Goal: Find specific page/section: Find specific page/section

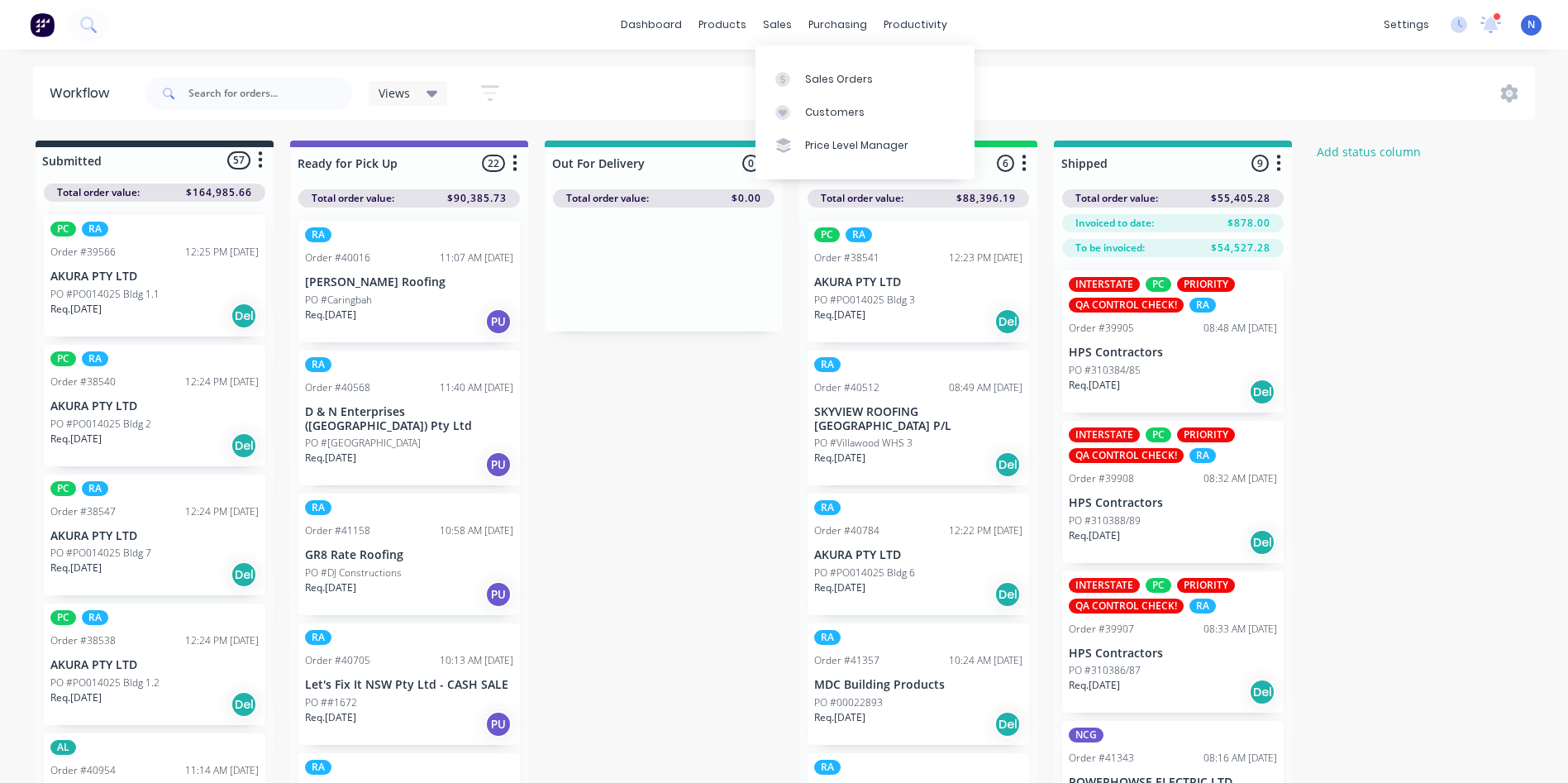
click at [789, 24] on div "sales" at bounding box center [777, 24] width 45 height 25
click at [835, 79] on div "Sales Orders" at bounding box center [838, 79] width 68 height 15
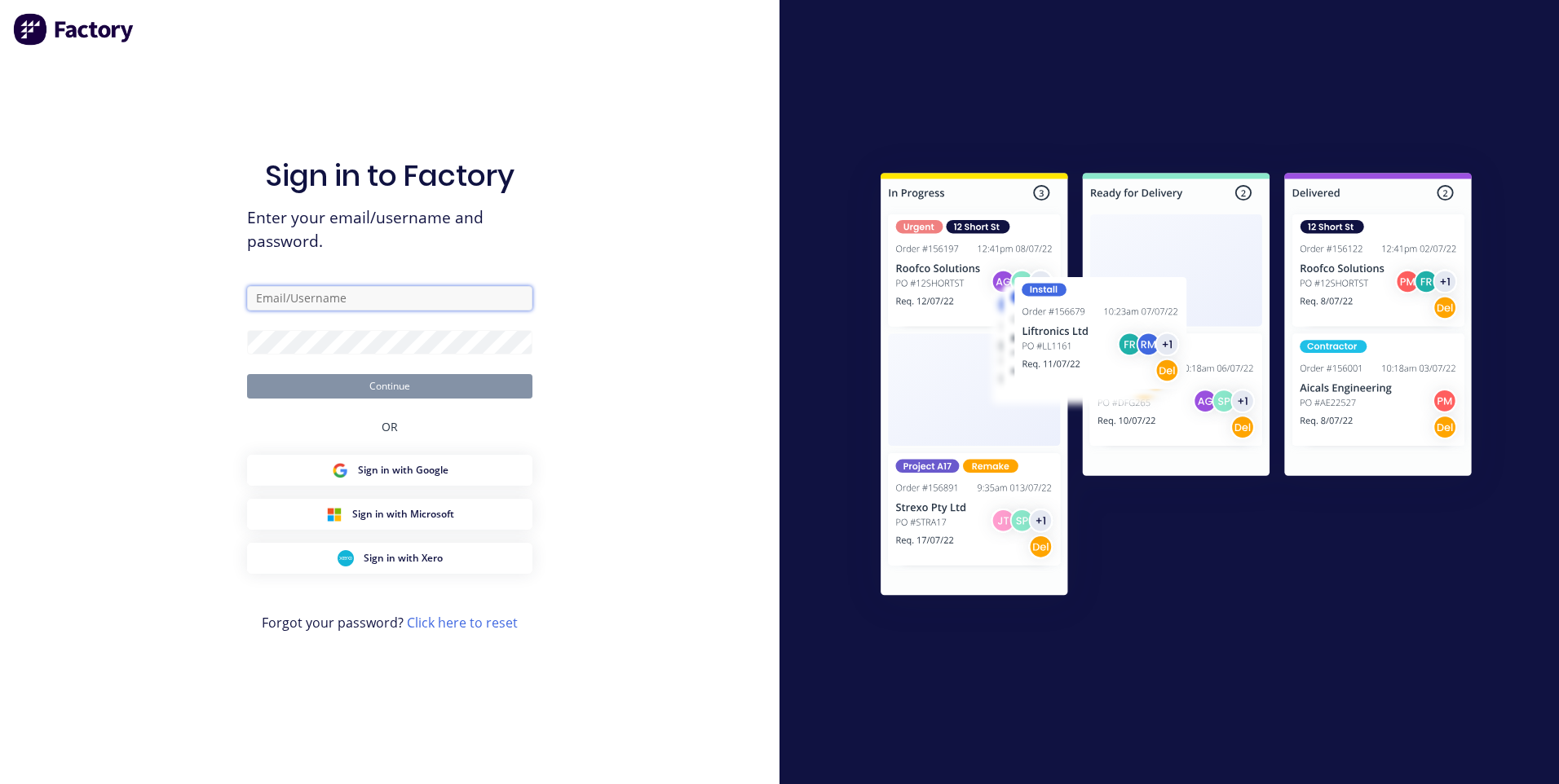
type input "[EMAIL_ADDRESS][DOMAIN_NAME]"
click at [463, 396] on button "Continue" at bounding box center [390, 387] width 286 height 25
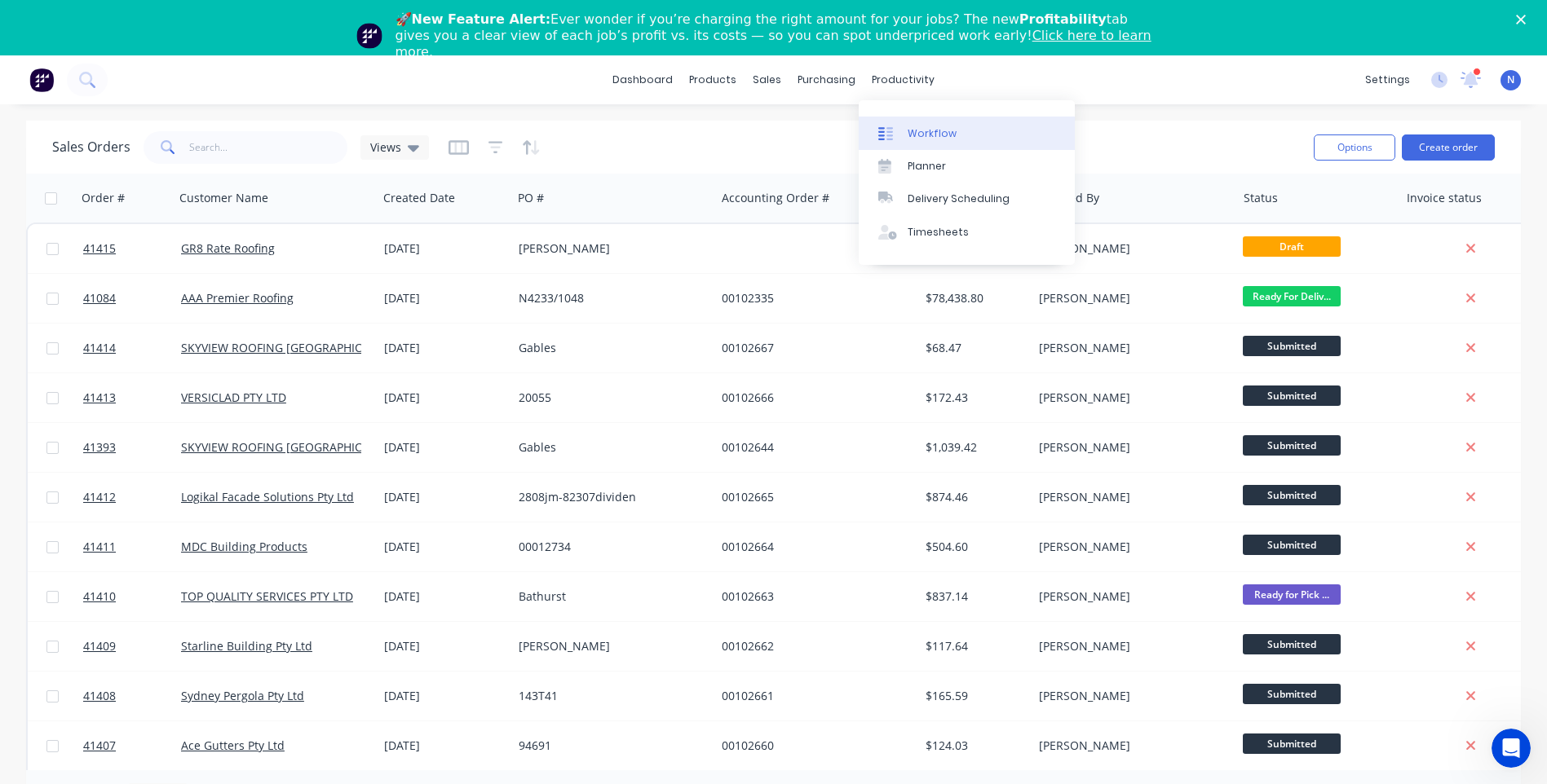
drag, startPoint x: 880, startPoint y: 82, endPoint x: 926, endPoint y: 126, distance: 63.7
click at [881, 82] on div "productivity" at bounding box center [903, 80] width 79 height 25
click at [926, 126] on div "Workflow" at bounding box center [931, 134] width 49 height 15
